Goal: Task Accomplishment & Management: Use online tool/utility

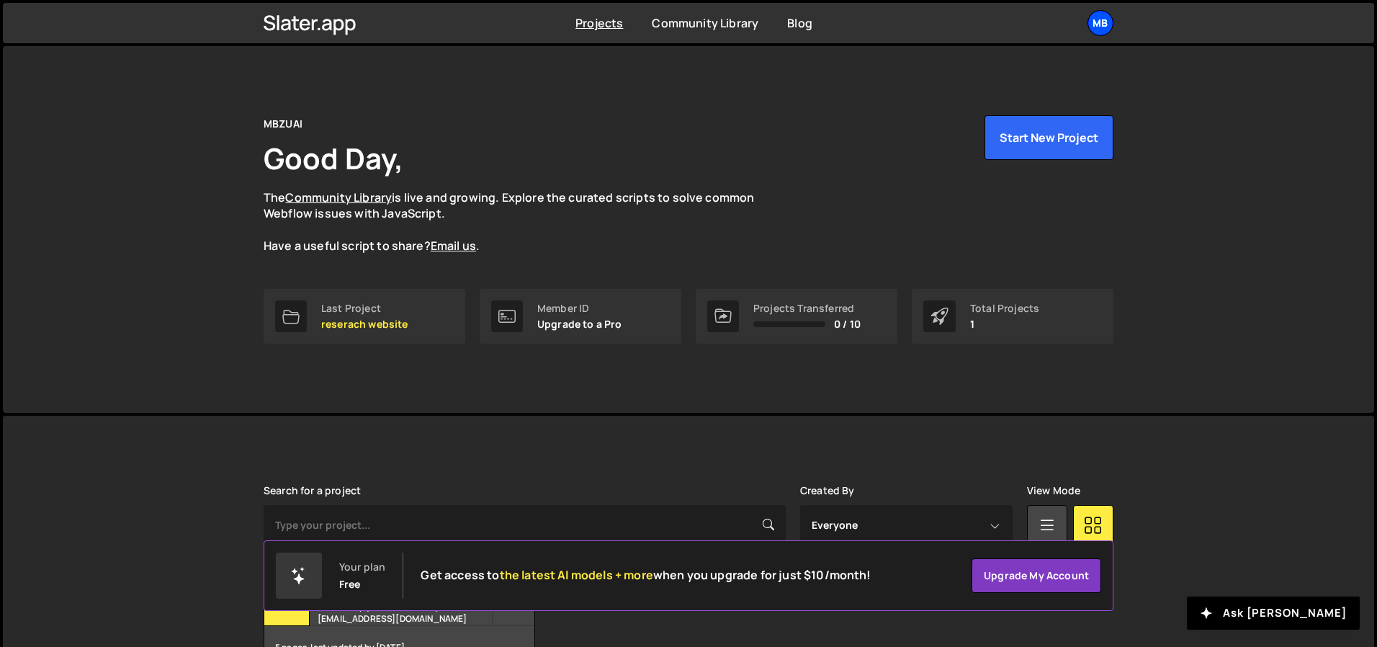
click at [1094, 17] on div "MB" at bounding box center [1100, 23] width 26 height 26
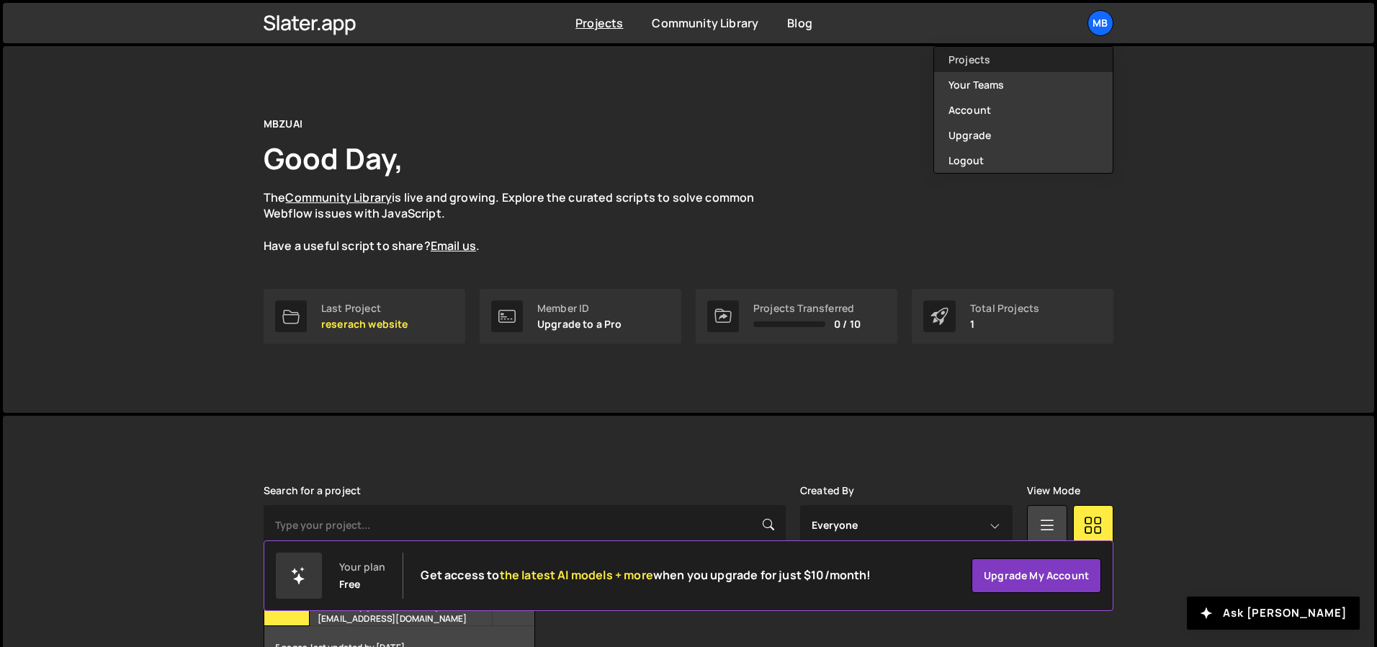
click at [1040, 61] on link "Projects" at bounding box center [1023, 59] width 179 height 25
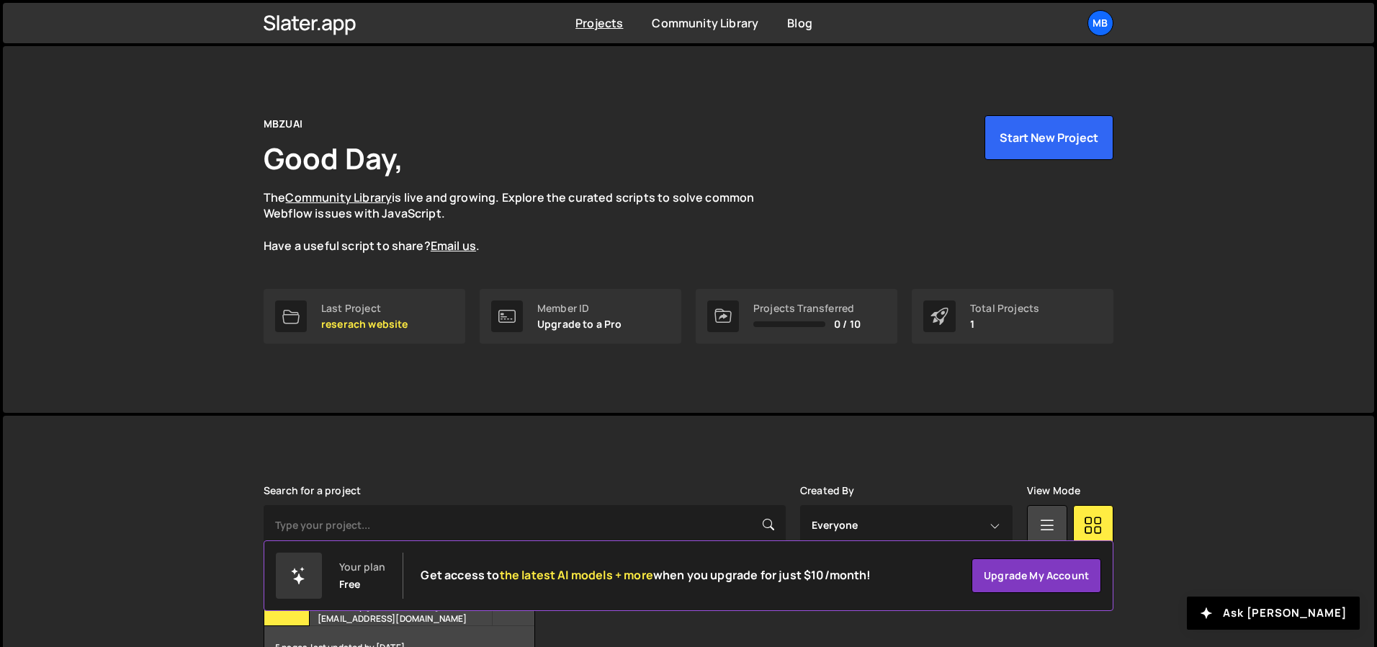
scroll to position [95, 0]
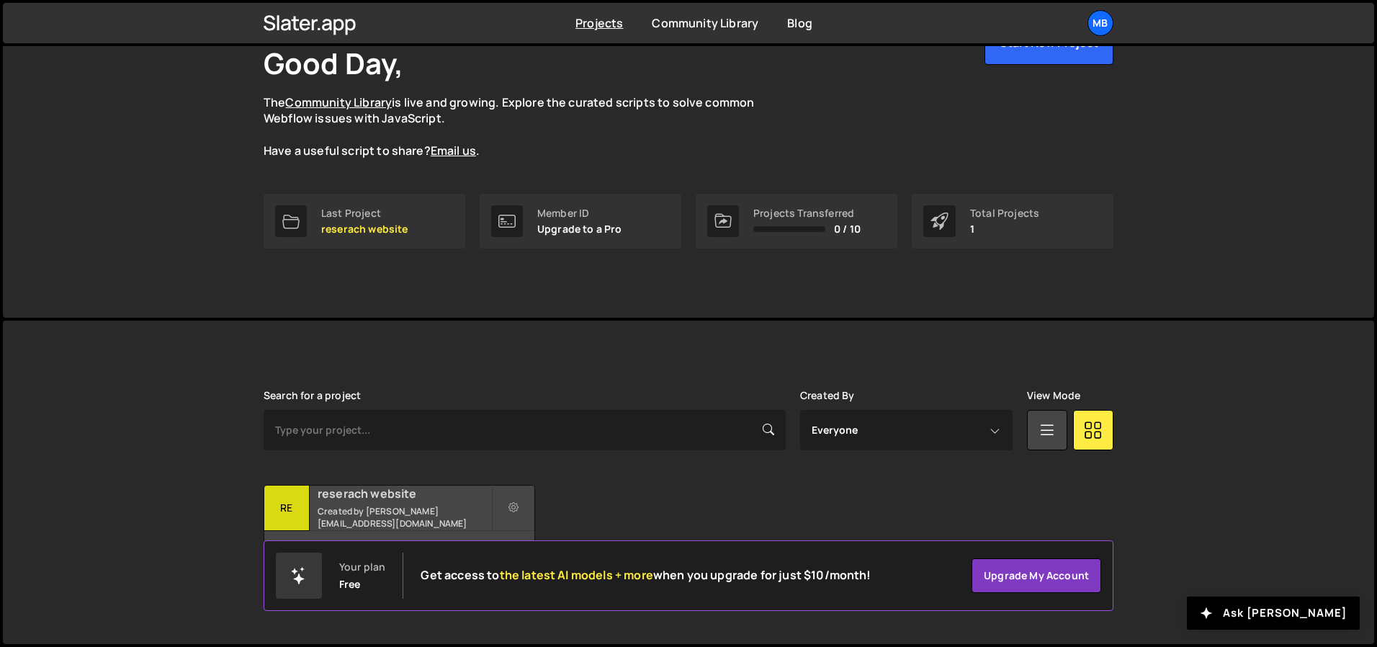
click at [326, 510] on small "Created by zaqi.silverano@mbzuai.ac.ae" at bounding box center [404, 517] width 174 height 24
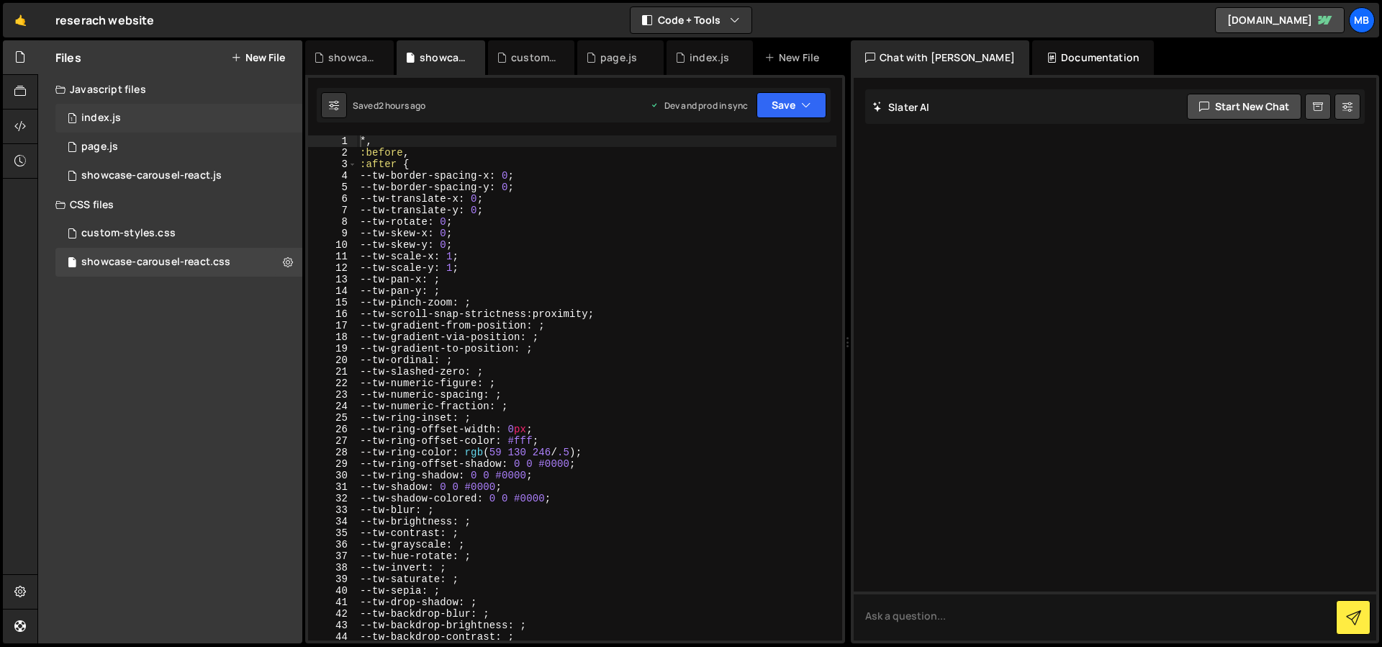
click at [158, 119] on div "1 index.js 0" at bounding box center [178, 118] width 247 height 29
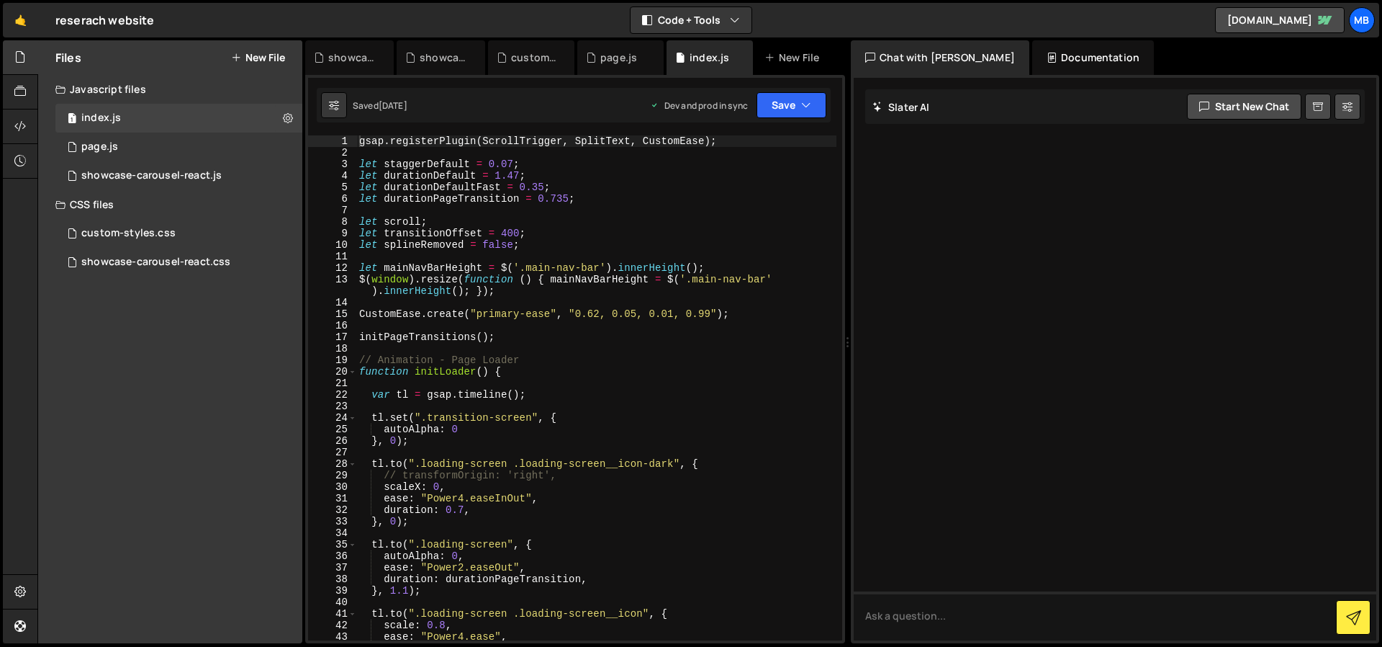
click at [598, 289] on div "gsap . registerPlugin ( ScrollTrigger , SplitText , CustomEase ) ; let staggerD…" at bounding box center [596, 399] width 480 height 528
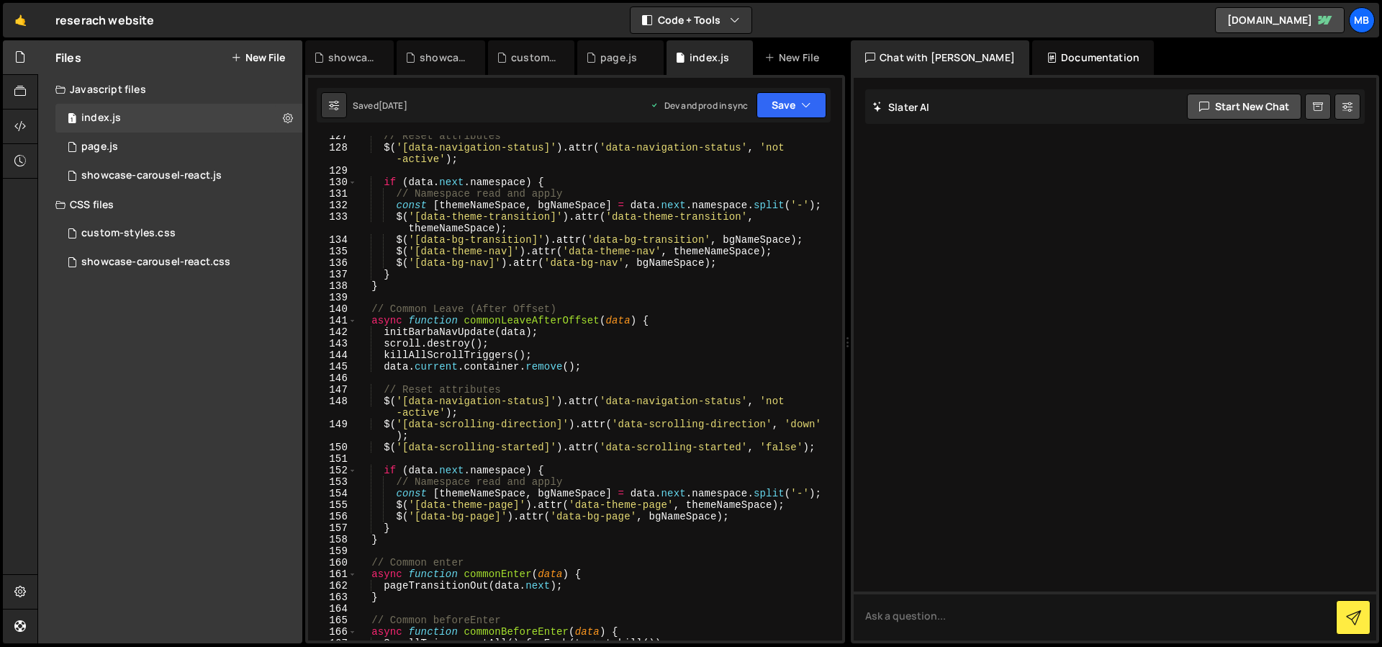
scroll to position [1479, 0]
click at [591, 368] on div "// Reset attributes $ ( '[data-navigation-status]' ) . attr ( 'data-navigation-…" at bounding box center [596, 394] width 480 height 528
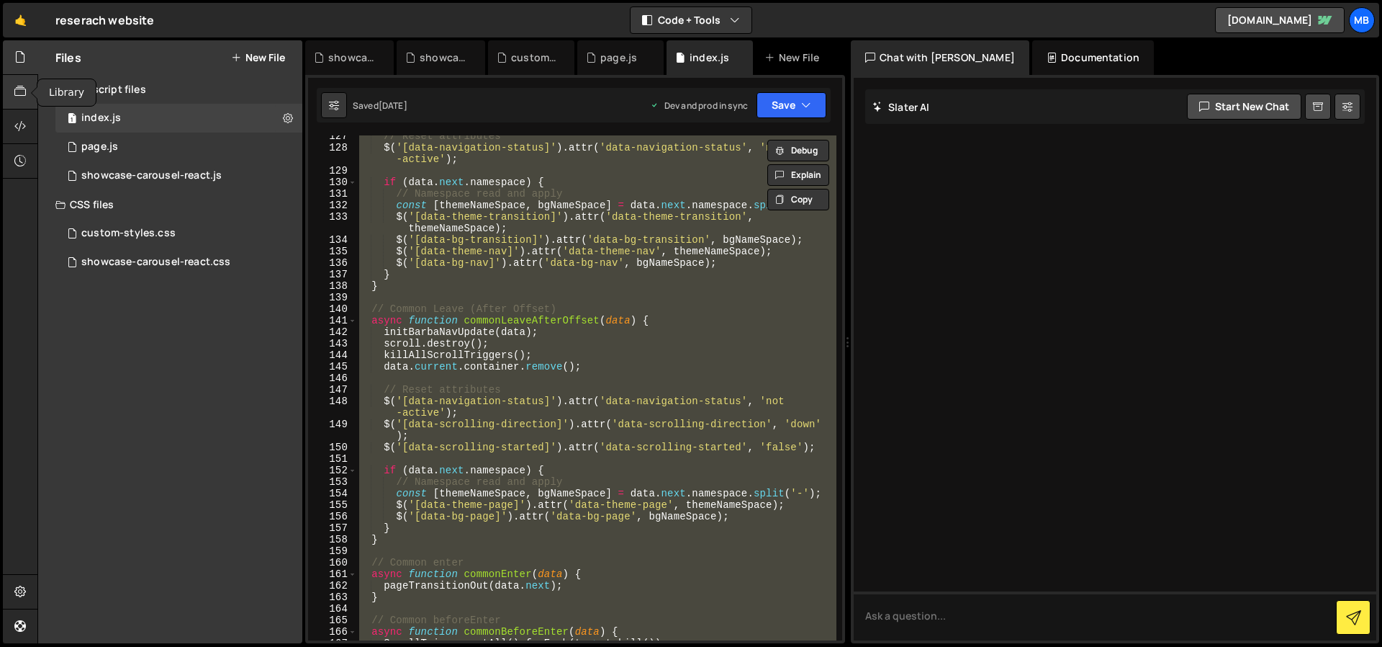
click at [12, 104] on div at bounding box center [20, 92] width 35 height 35
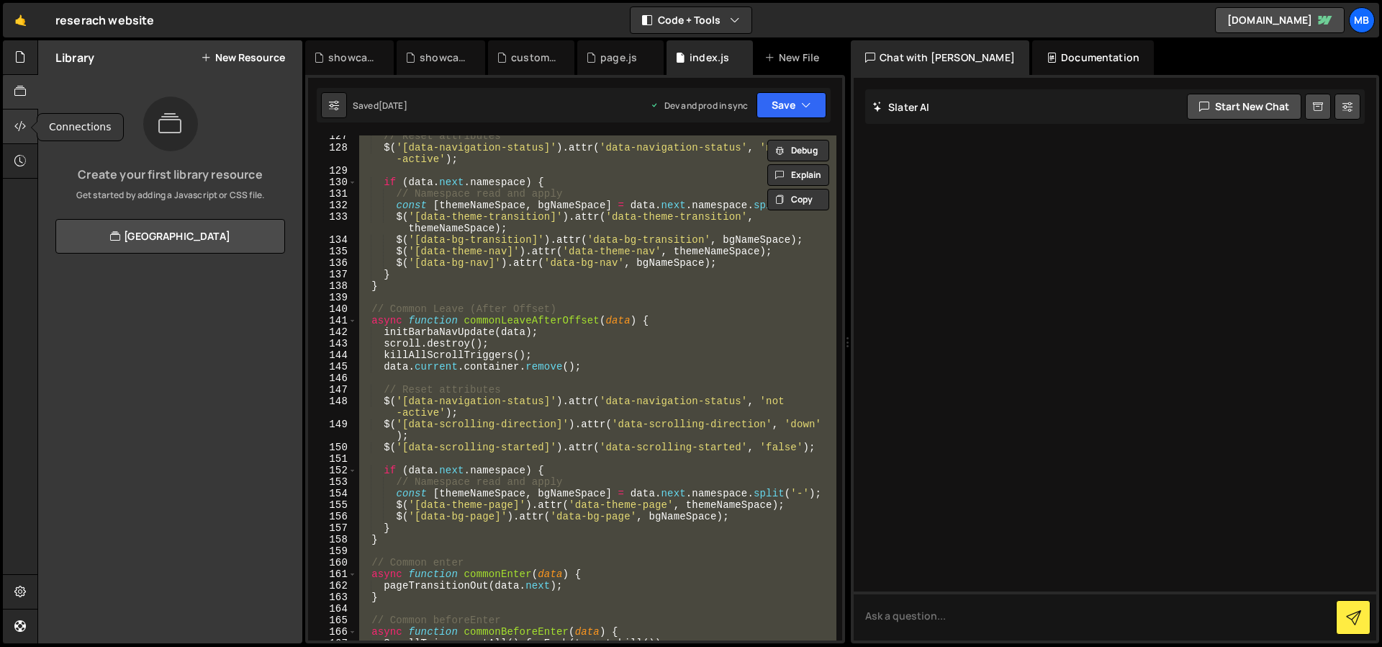
click at [16, 117] on div at bounding box center [20, 126] width 35 height 35
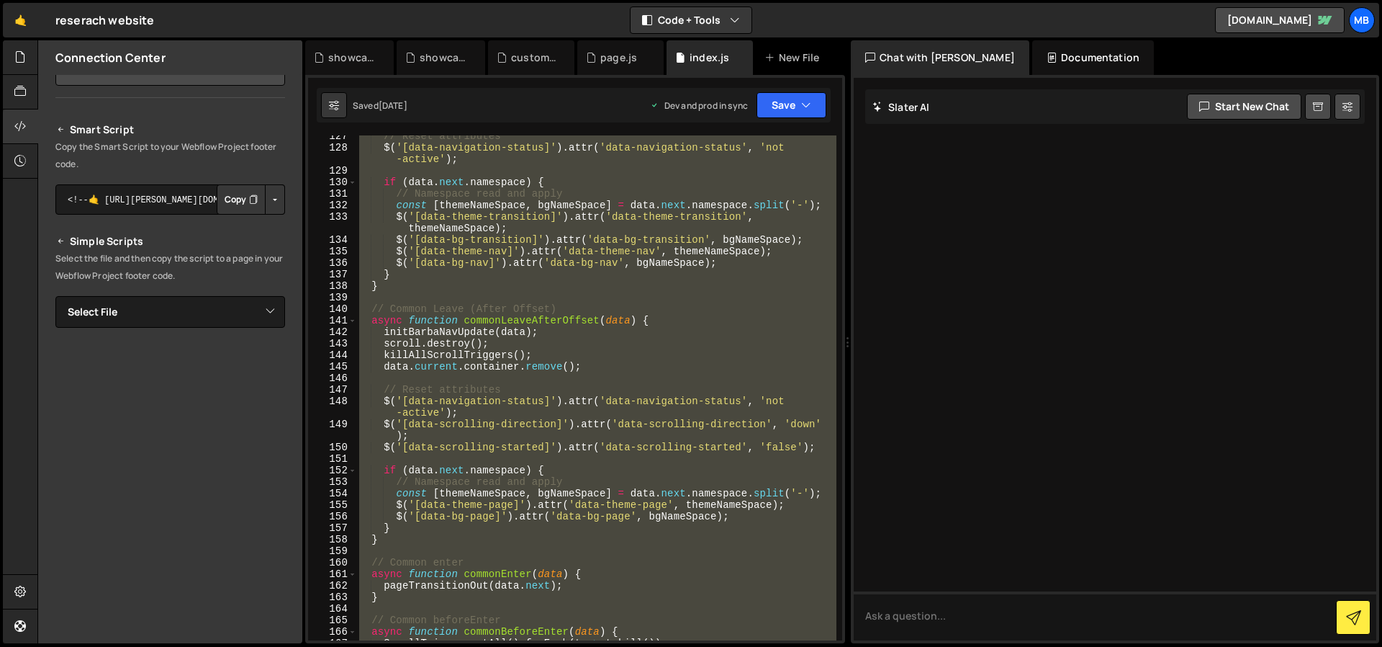
scroll to position [0, 0]
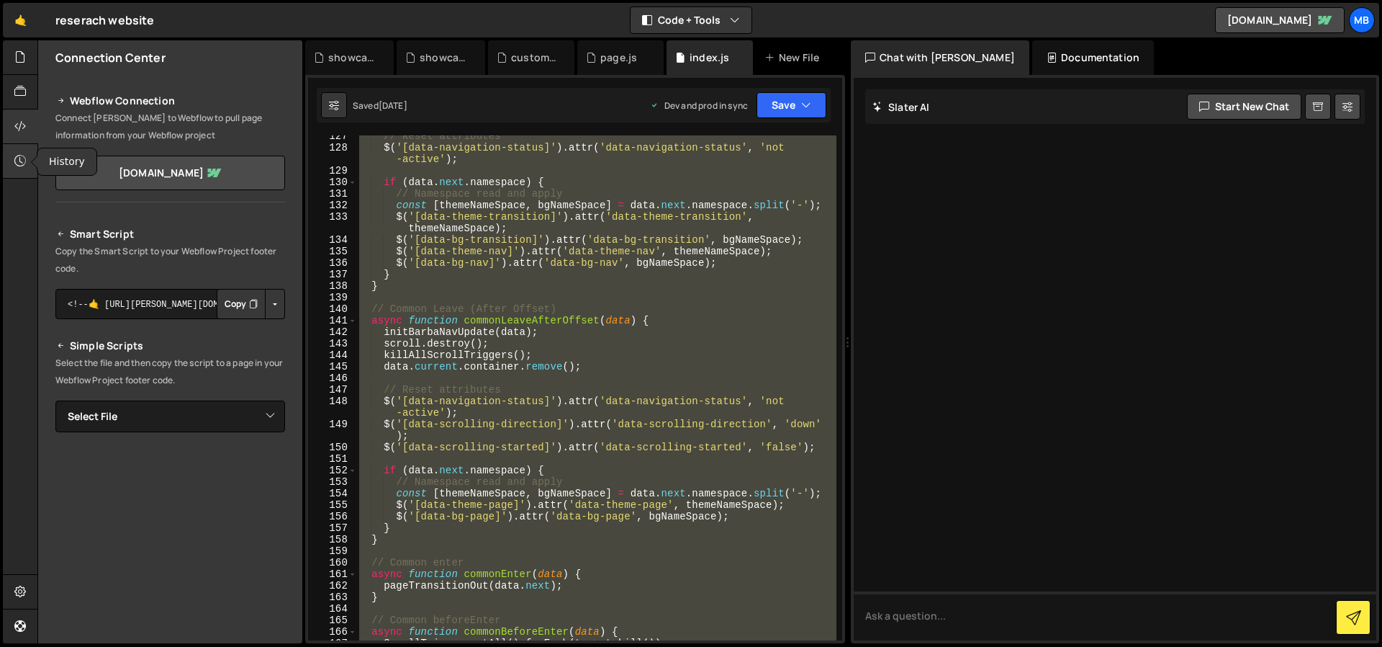
click at [19, 163] on icon at bounding box center [20, 161] width 12 height 16
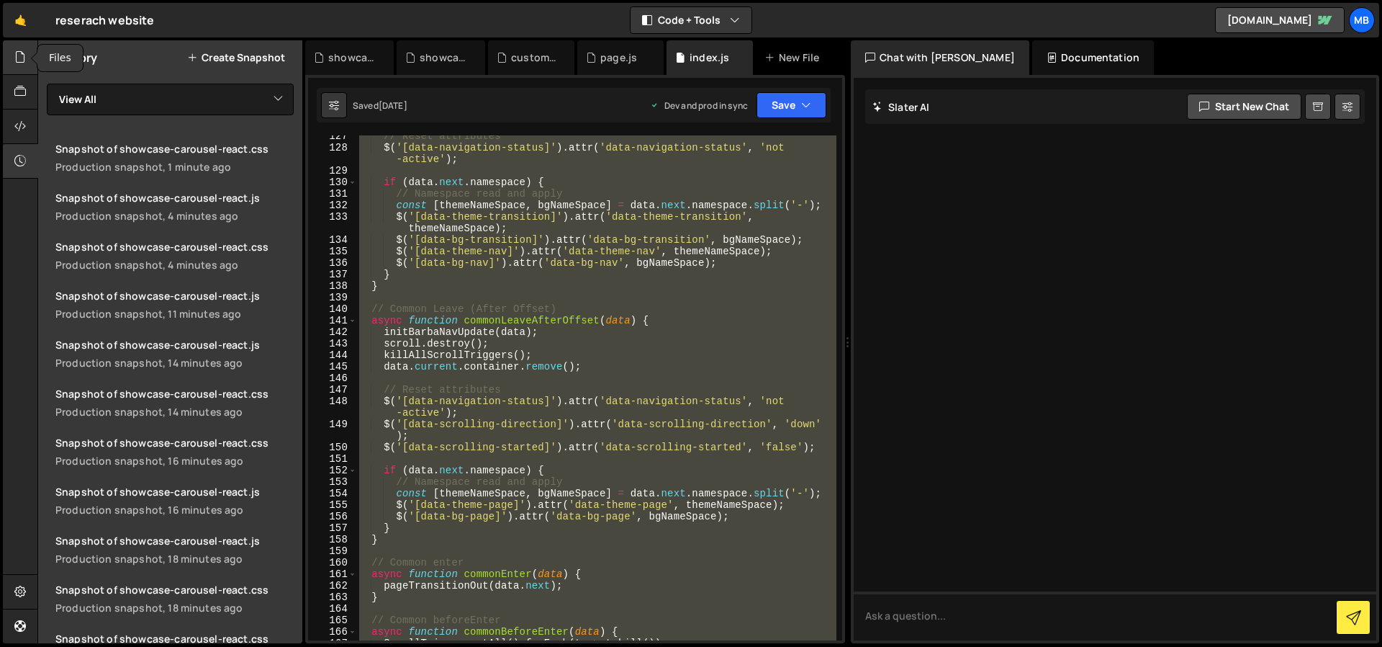
click at [24, 45] on div at bounding box center [20, 57] width 35 height 35
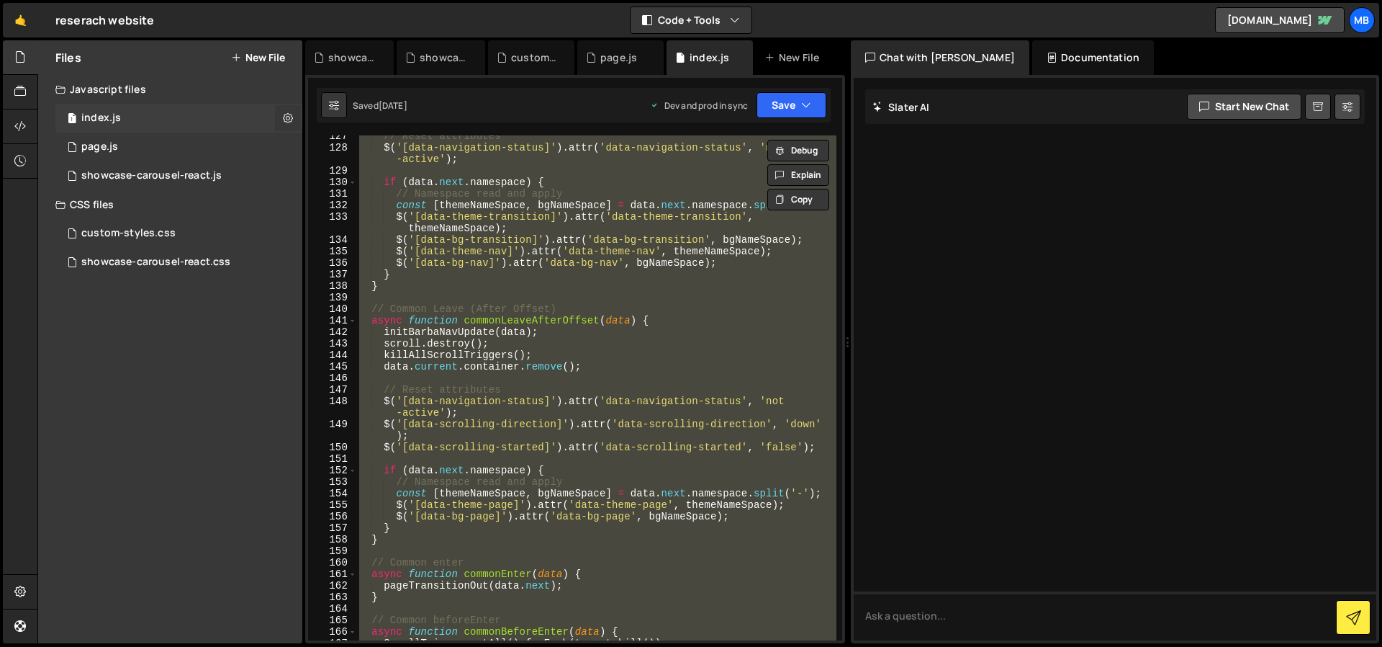
click at [291, 118] on icon at bounding box center [288, 118] width 10 height 14
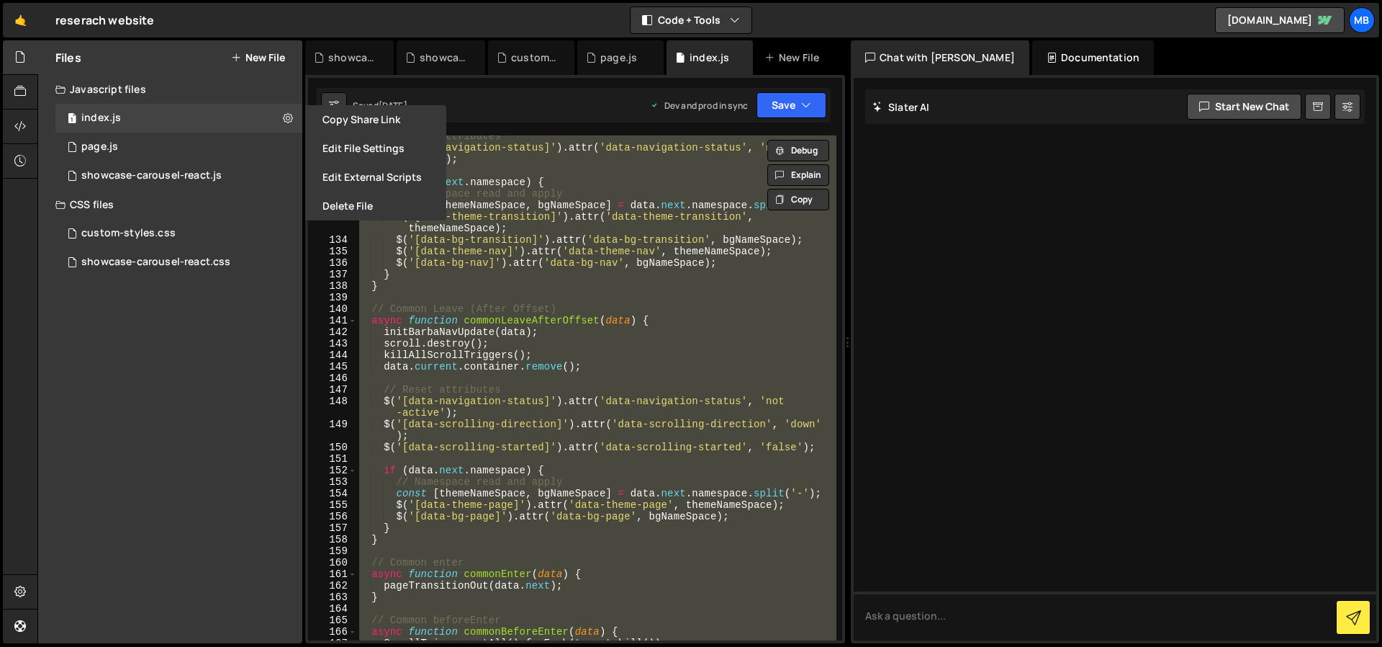
click at [240, 410] on div "Files New File Javascript files 1 index.js 0 1 page.js 0 0 showcase-carousel-re…" at bounding box center [170, 341] width 264 height 603
click at [286, 116] on icon at bounding box center [288, 118] width 10 height 14
click at [965, 285] on div at bounding box center [1115, 359] width 523 height 562
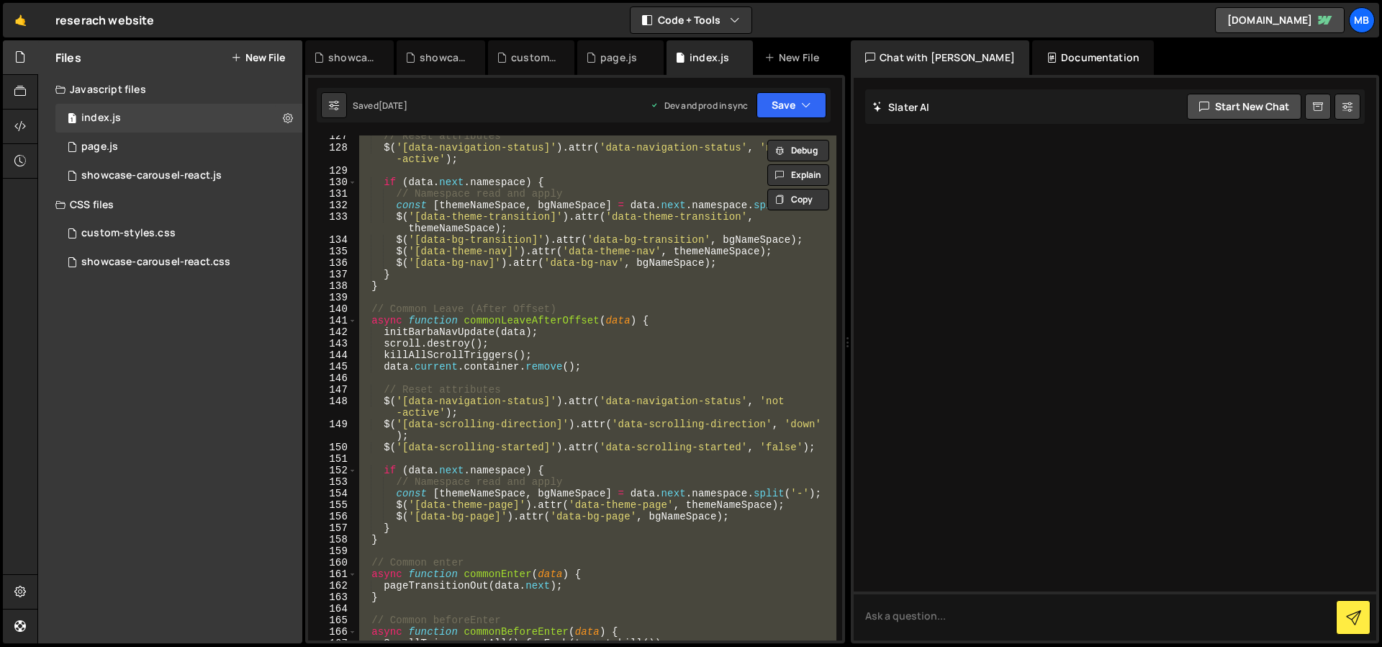
click at [531, 330] on div "// Reset attributes $ ( '[data-navigation-status]' ) . attr ( 'data-navigation-…" at bounding box center [596, 387] width 480 height 505
type textarea "initBarbaNavUpdate(data);"
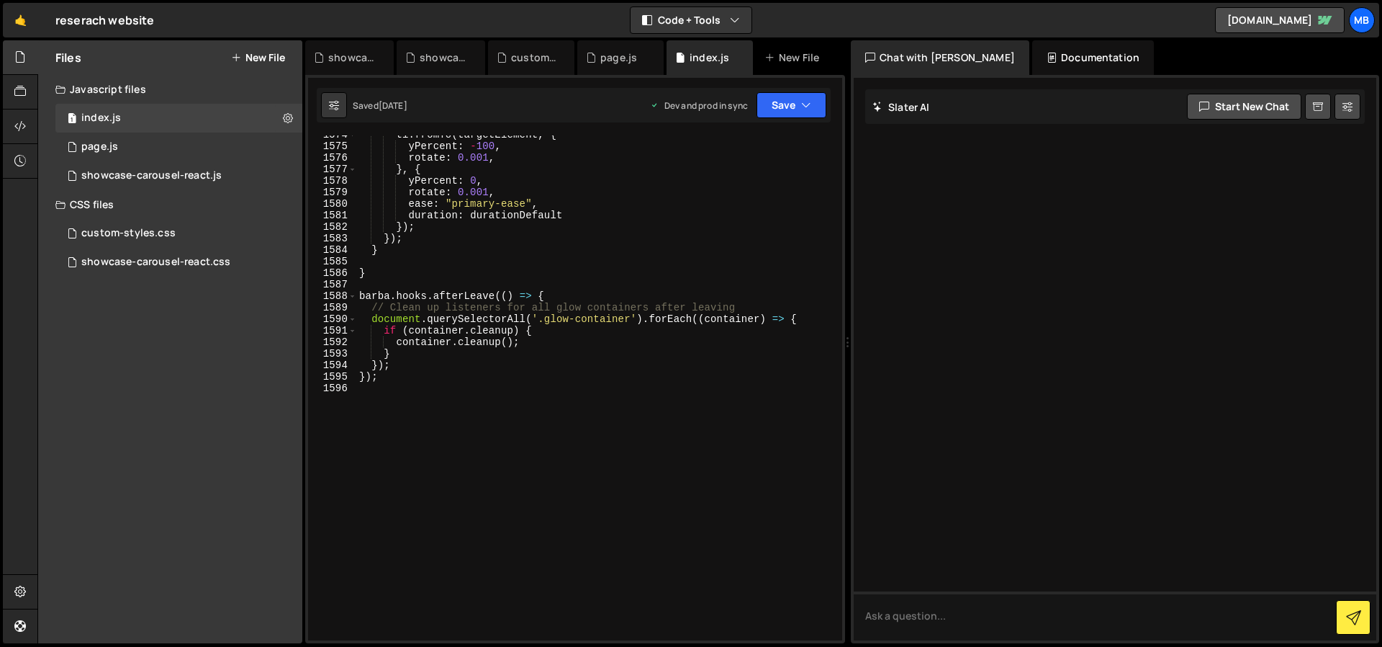
scroll to position [19002, 0]
click at [201, 150] on div "1 page.js 0" at bounding box center [178, 146] width 247 height 29
click at [149, 140] on div "1 page.js 0" at bounding box center [178, 146] width 247 height 29
click at [149, 143] on div "1 page.js 0" at bounding box center [178, 146] width 247 height 29
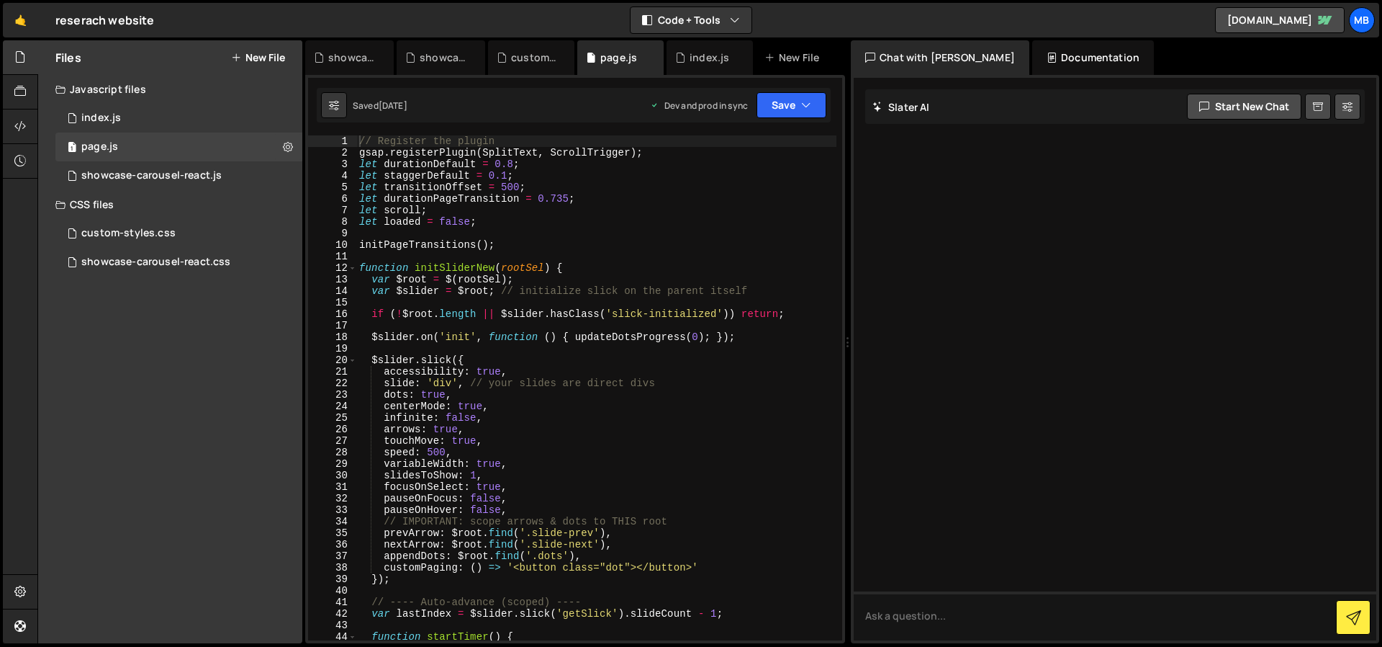
click at [436, 225] on div "// Register the plugin gsap . registerPlugin ( SplitText , ScrollTrigger ) ; le…" at bounding box center [596, 399] width 480 height 528
click at [593, 266] on div "// Register the plugin gsap . registerPlugin ( SplitText , ScrollTrigger ) ; le…" at bounding box center [596, 399] width 480 height 528
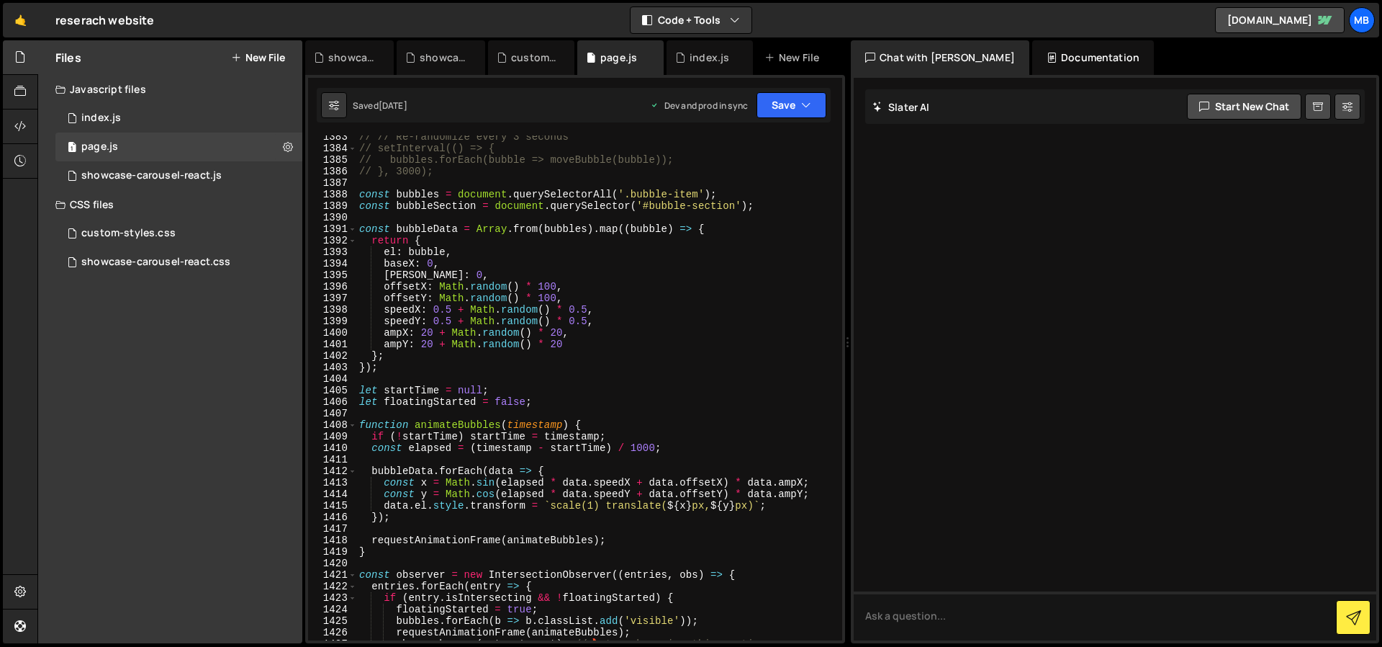
scroll to position [17081, 0]
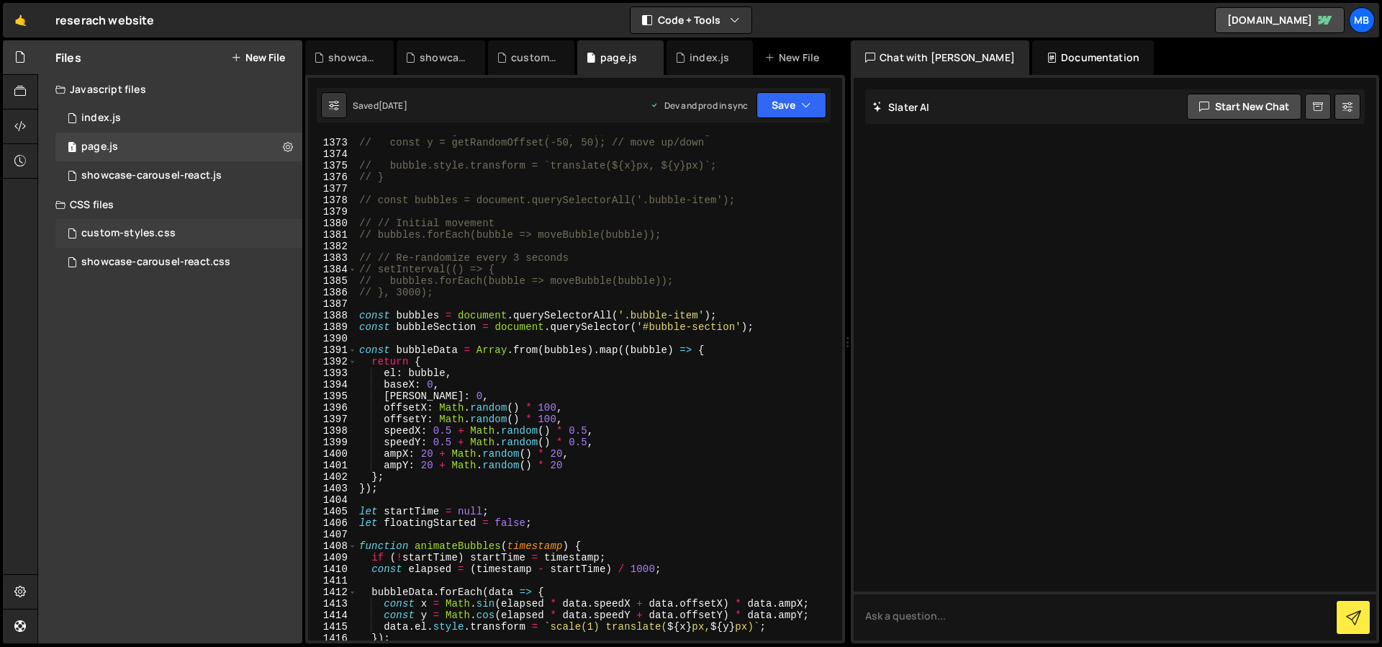
click at [153, 233] on div "custom-styles.css" at bounding box center [128, 233] width 94 height 13
click at [213, 230] on div "custom-styles.css 0" at bounding box center [178, 233] width 247 height 29
type textarea "// setInterval(() => {"
click at [515, 269] on div "// const x = getRandomOffset(-50, 50); // move left/right // const y = getRando…" at bounding box center [596, 389] width 480 height 528
click at [148, 228] on div "custom-styles.css" at bounding box center [128, 233] width 94 height 13
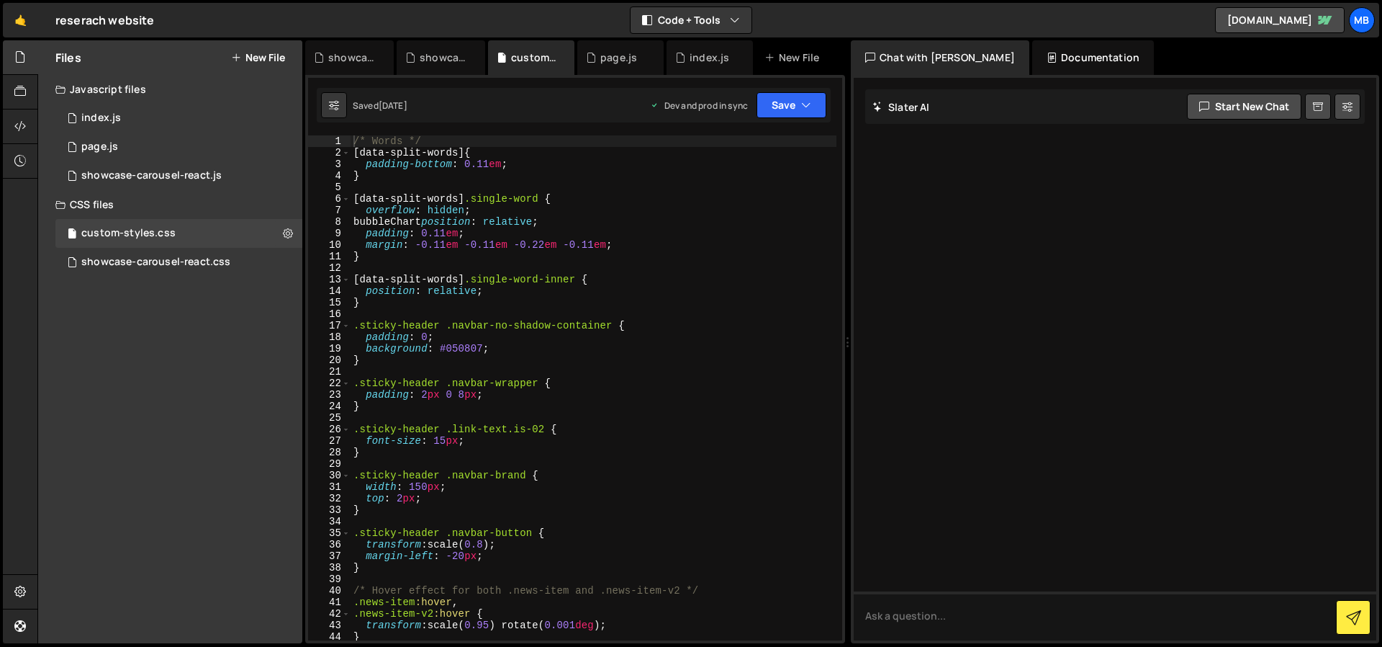
click at [580, 279] on div "/* Words */ [ data-split-words ] { padding-bottom : 0.11 em ; } [ data-split-wo…" at bounding box center [594, 399] width 486 height 528
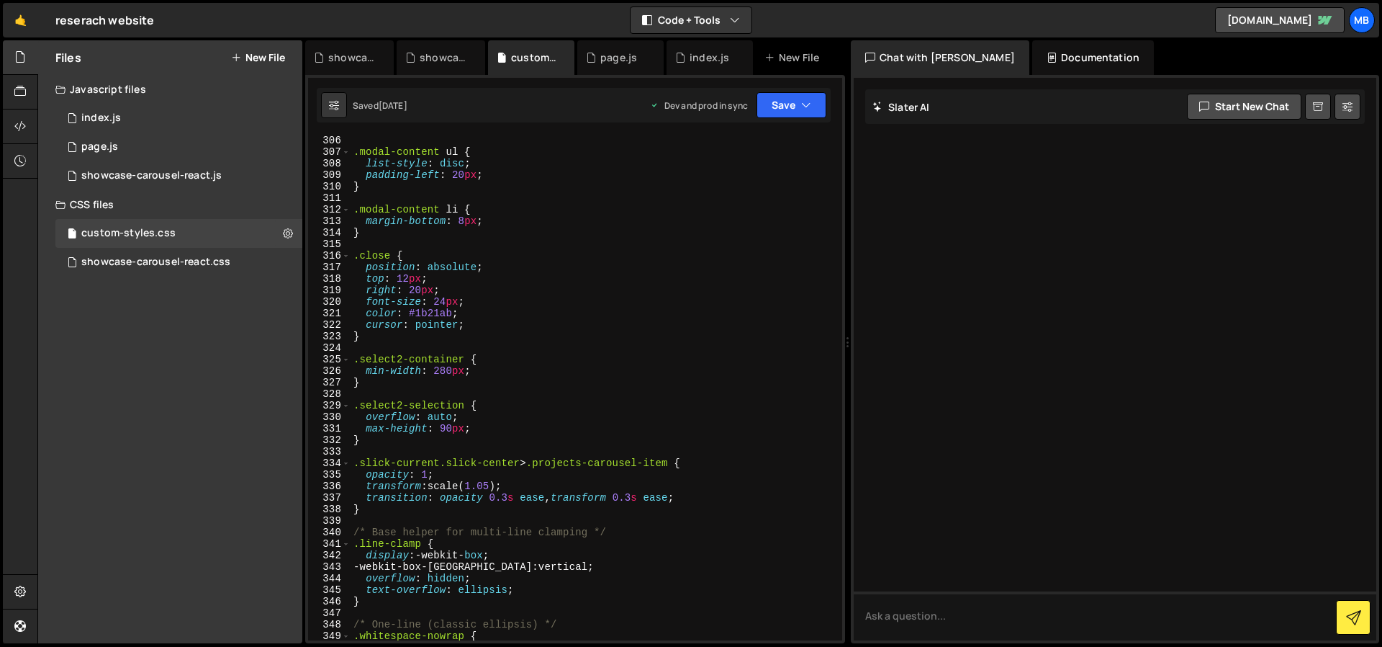
scroll to position [3850, 0]
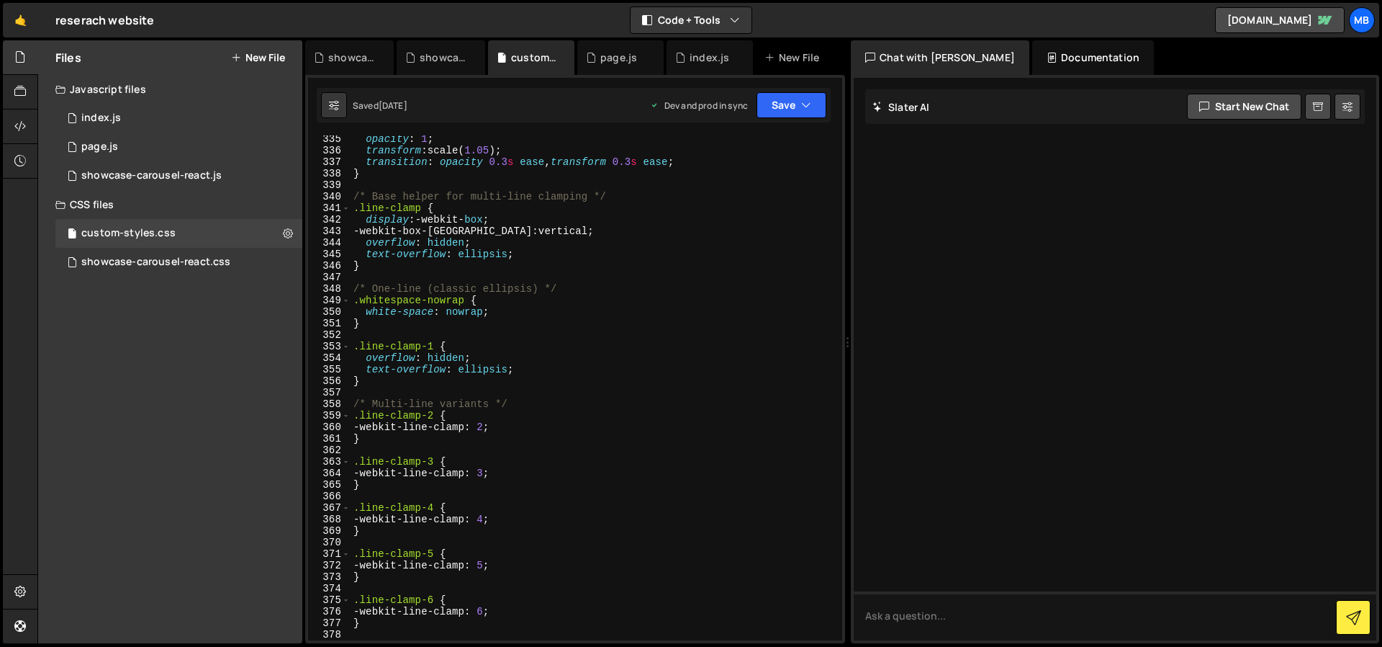
drag, startPoint x: 546, startPoint y: 293, endPoint x: 557, endPoint y: 279, distance: 17.0
click at [547, 293] on div "opacity : 1 ; transform : scale( 1.05 ) ; transition : opacity 0.3 s ease , tra…" at bounding box center [594, 397] width 486 height 528
type textarea "/* One-line (classic ellipsis) */"
